Goal: Task Accomplishment & Management: Complete application form

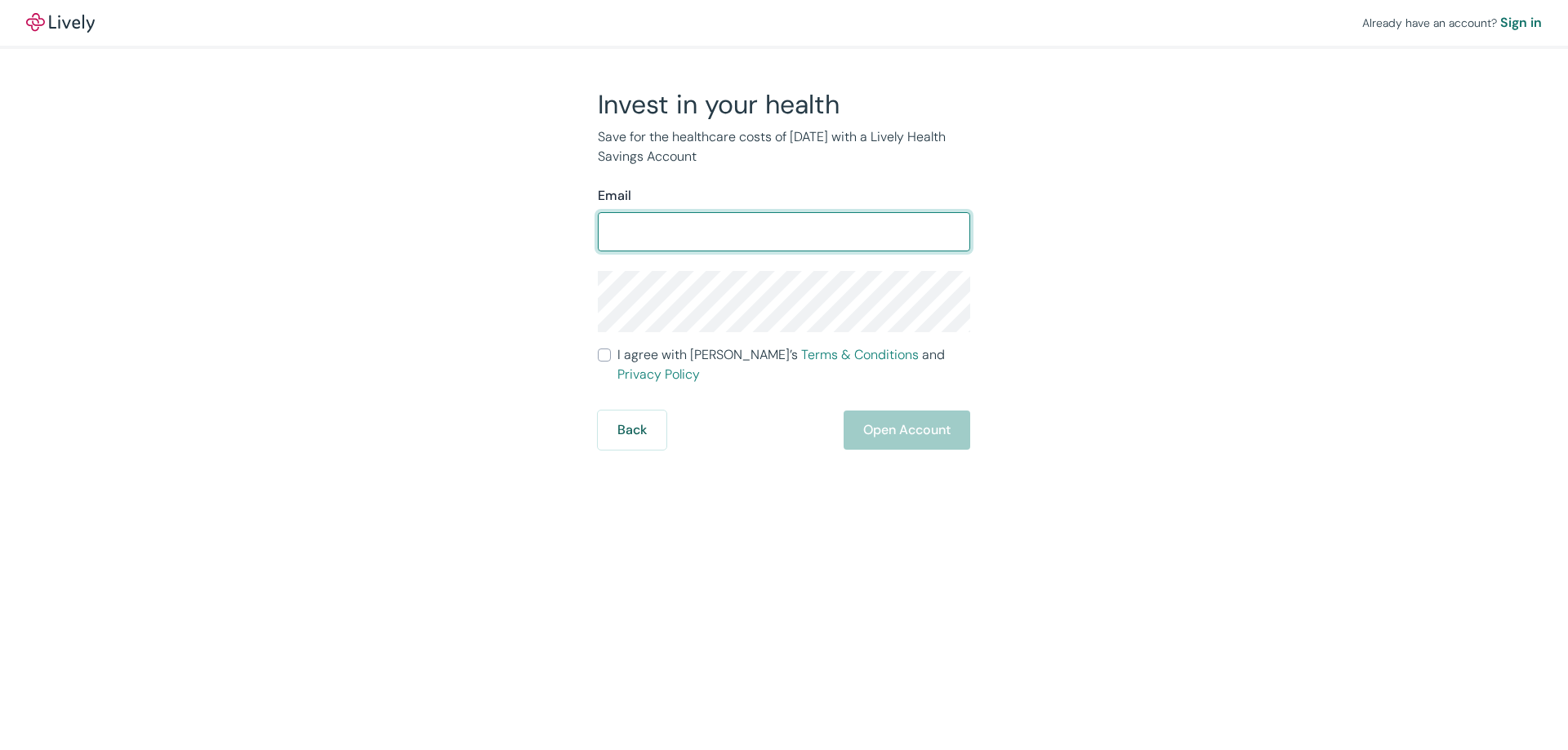
click at [707, 236] on input "Email" at bounding box center [784, 232] width 372 height 32
type input "[EMAIL_ADDRESS][DOMAIN_NAME]"
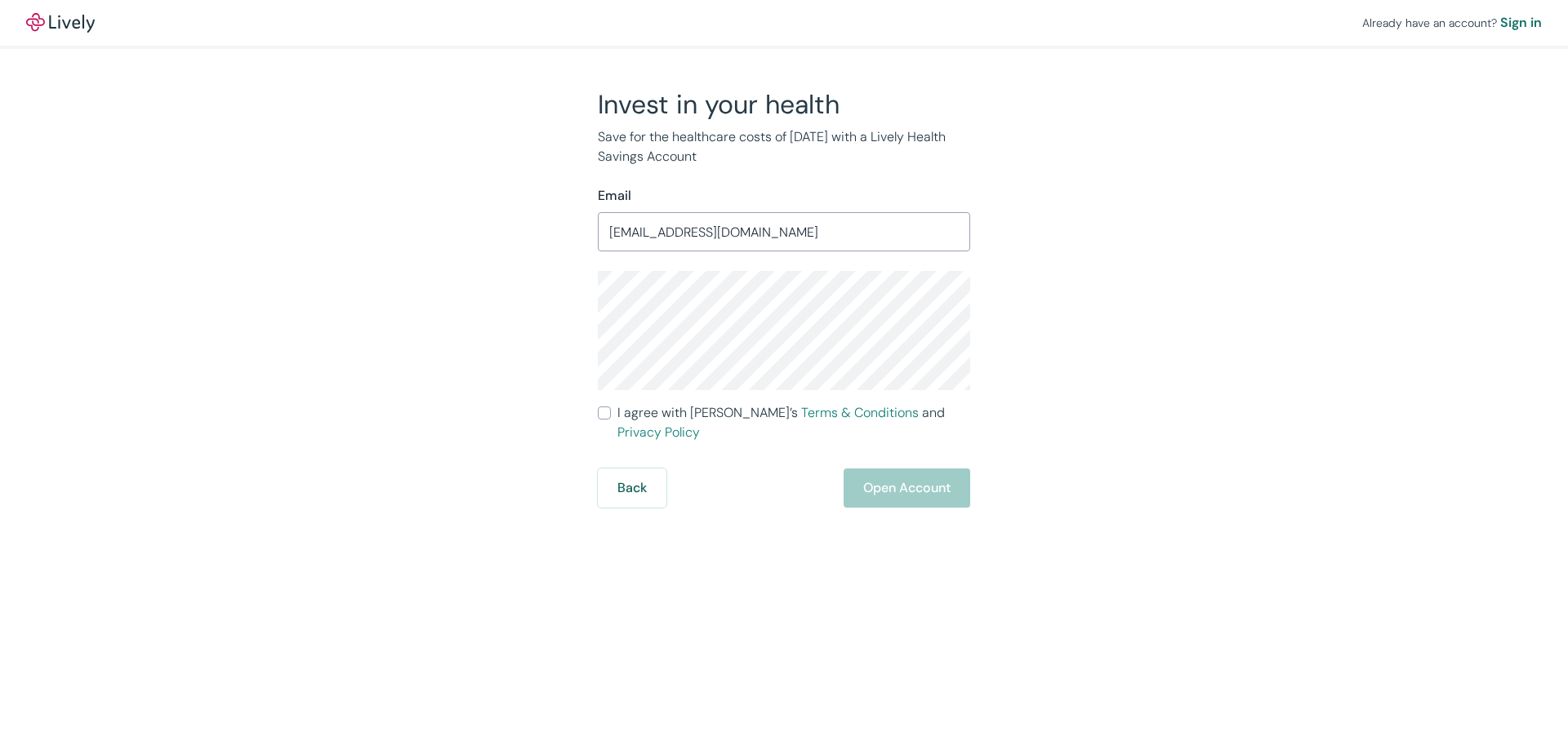
click at [604, 417] on input "I agree with Lively’s Terms & Conditions and Privacy Policy" at bounding box center [604, 413] width 13 height 13
checkbox input "true"
click at [912, 470] on button "Open Account" at bounding box center [907, 488] width 126 height 39
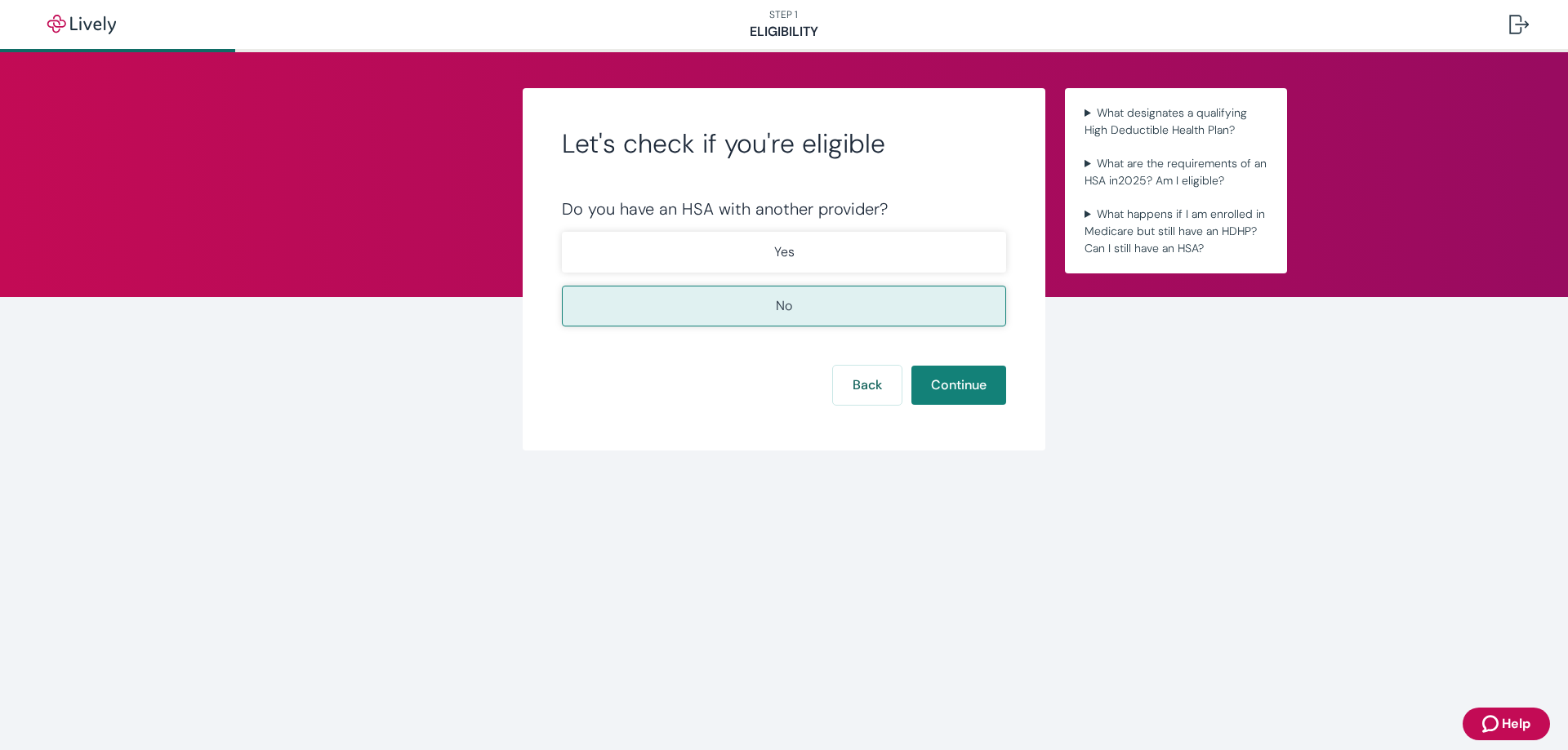
click at [741, 309] on button "No" at bounding box center [784, 306] width 445 height 41
click at [961, 386] on button "Continue" at bounding box center [958, 385] width 95 height 39
